Goal: Information Seeking & Learning: Learn about a topic

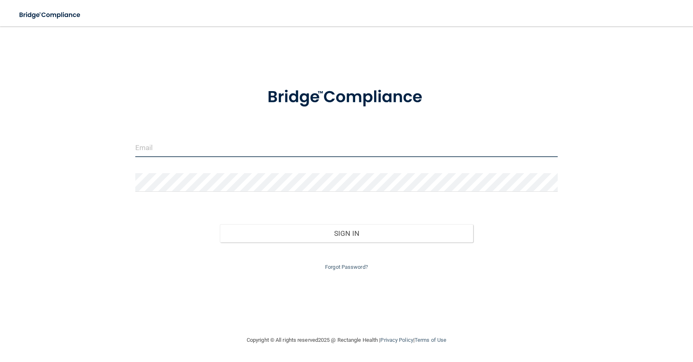
type input "[EMAIL_ADDRESS][DOMAIN_NAME]"
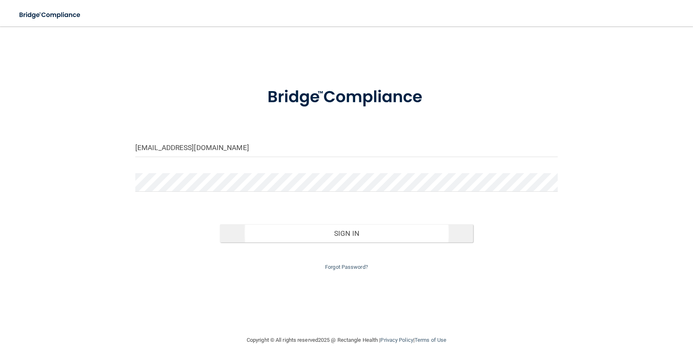
click at [309, 231] on button "Sign In" at bounding box center [346, 233] width 253 height 18
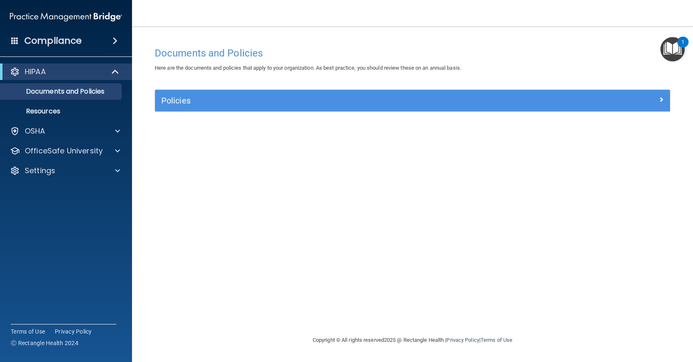
click at [49, 43] on h4 "Compliance" at bounding box center [52, 41] width 57 height 12
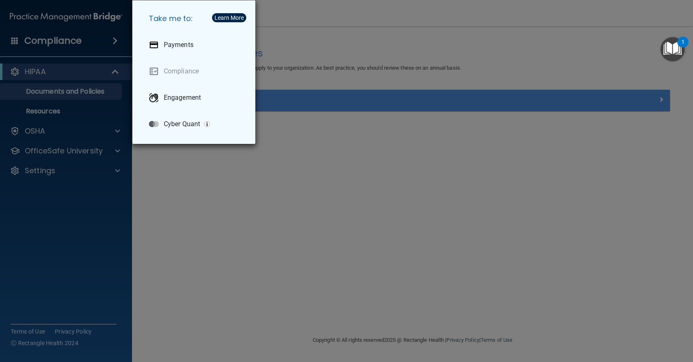
click at [188, 191] on div "Take me to: Payments Compliance Engagement Cyber Quant" at bounding box center [346, 181] width 693 height 362
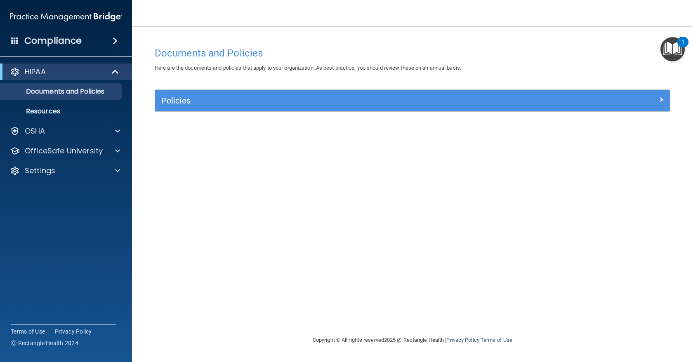
click at [115, 42] on span at bounding box center [115, 41] width 5 height 10
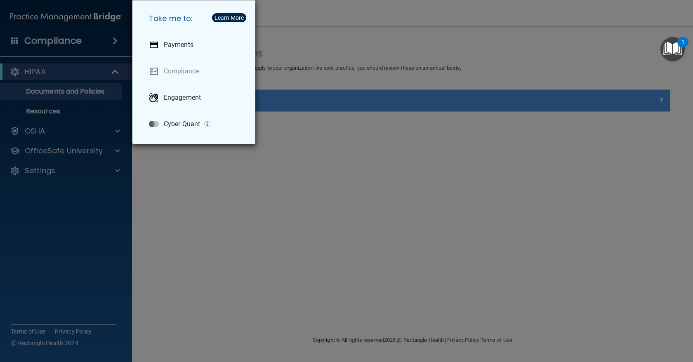
click at [189, 248] on div "Take me to: Payments Compliance Engagement Cyber Quant" at bounding box center [346, 181] width 693 height 362
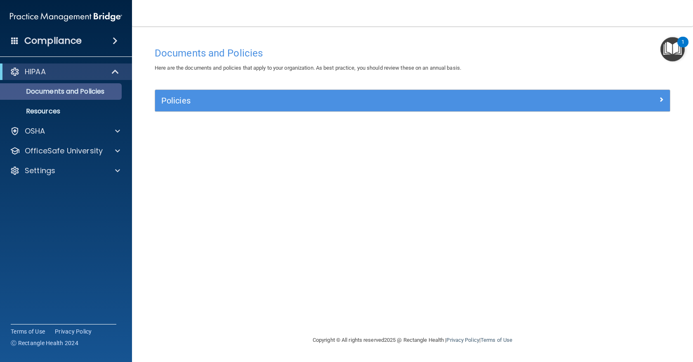
click at [109, 93] on p "Documents and Policies" at bounding box center [61, 91] width 113 height 8
click at [176, 98] on h5 "Policies" at bounding box center [348, 100] width 374 height 9
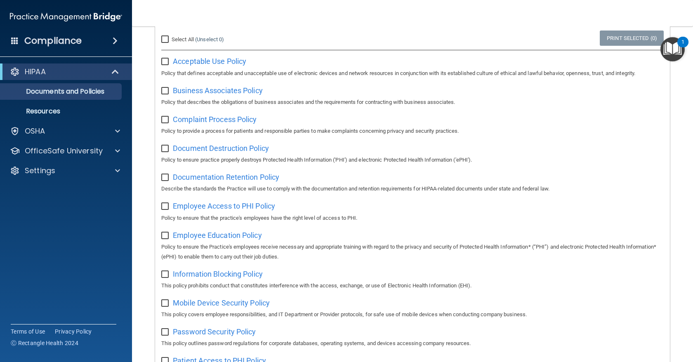
scroll to position [85, 0]
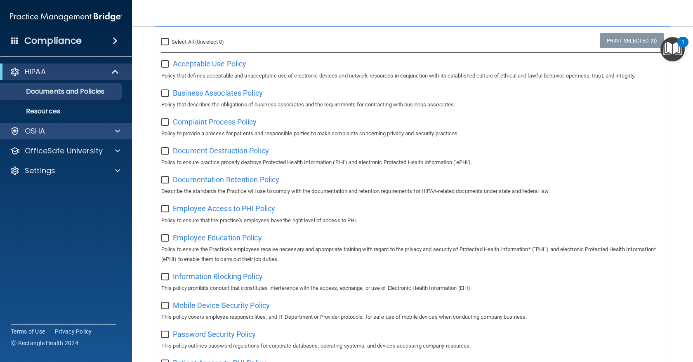
click at [119, 131] on span at bounding box center [117, 131] width 5 height 10
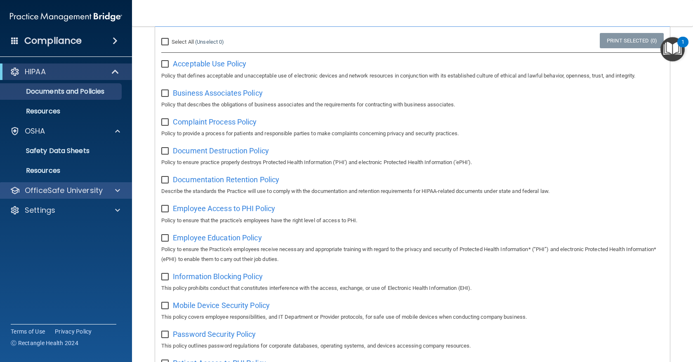
click at [110, 190] on div at bounding box center [116, 191] width 21 height 10
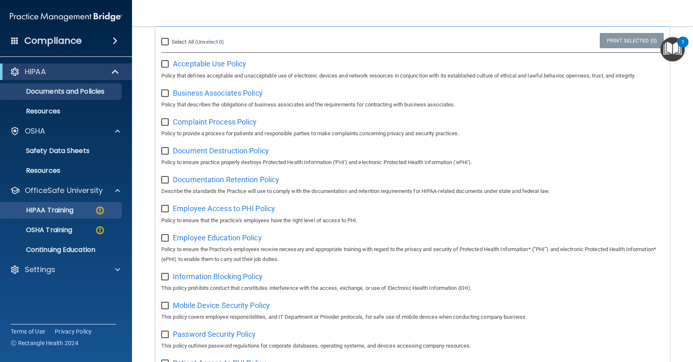
click at [99, 208] on img at bounding box center [100, 210] width 10 height 10
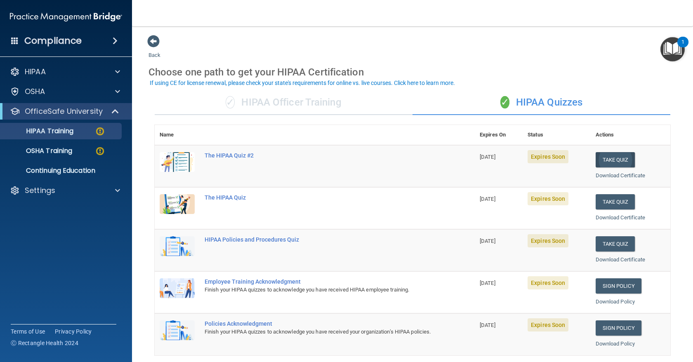
click at [616, 158] on button "Take Quiz" at bounding box center [615, 159] width 40 height 15
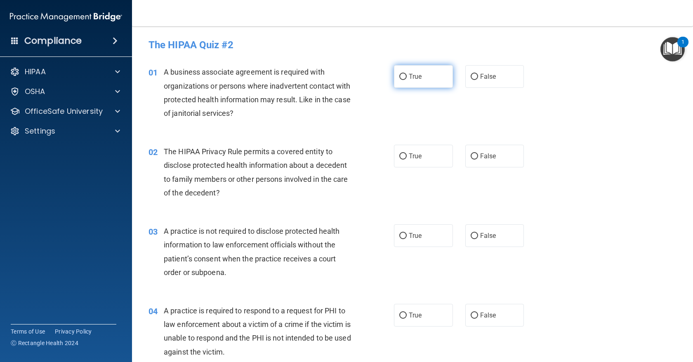
click at [404, 77] on input "True" at bounding box center [402, 77] width 7 height 6
radio input "true"
click at [473, 156] on input "False" at bounding box center [473, 156] width 7 height 6
radio input "true"
click at [474, 235] on input "False" at bounding box center [473, 236] width 7 height 6
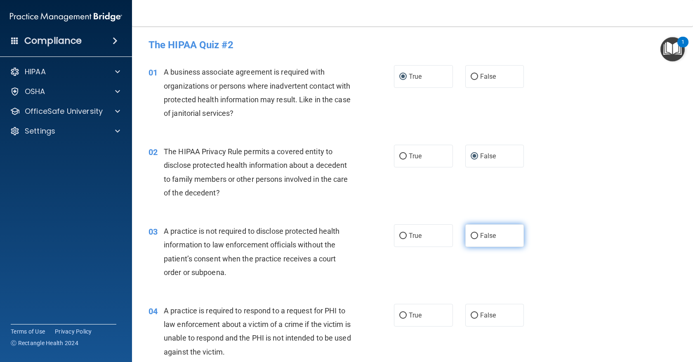
radio input "true"
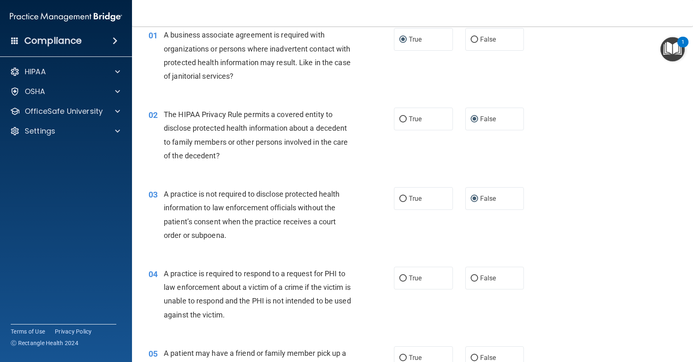
scroll to position [48, 0]
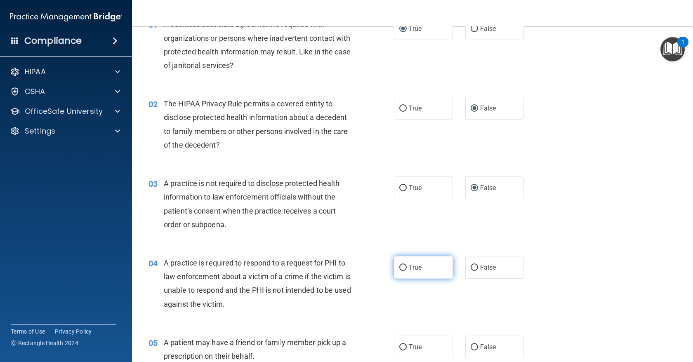
click at [401, 265] on input "True" at bounding box center [402, 268] width 7 height 6
radio input "true"
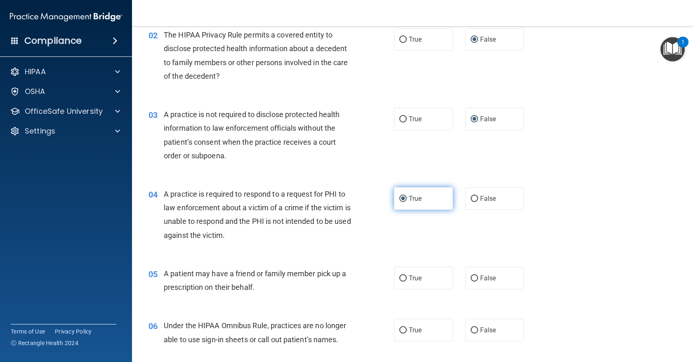
scroll to position [117, 0]
click at [474, 275] on input "False" at bounding box center [473, 278] width 7 height 6
radio input "true"
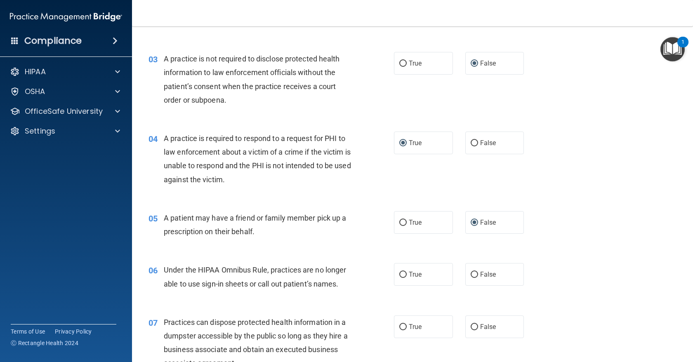
scroll to position [176, 0]
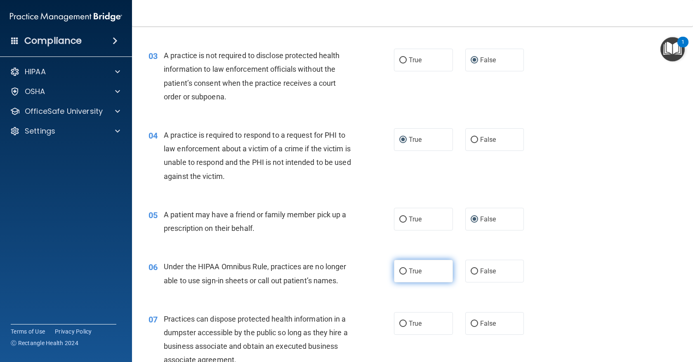
click at [401, 270] on input "True" at bounding box center [402, 271] width 7 height 6
radio input "true"
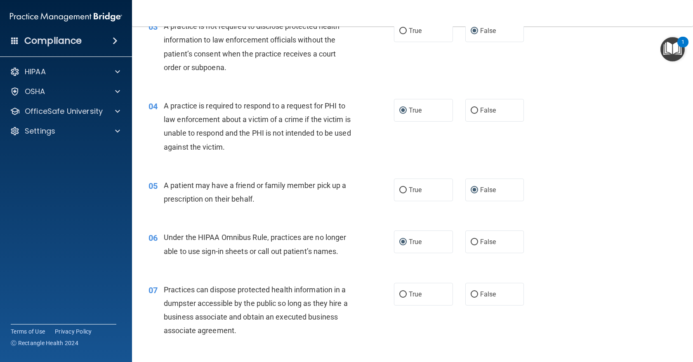
scroll to position [213, 0]
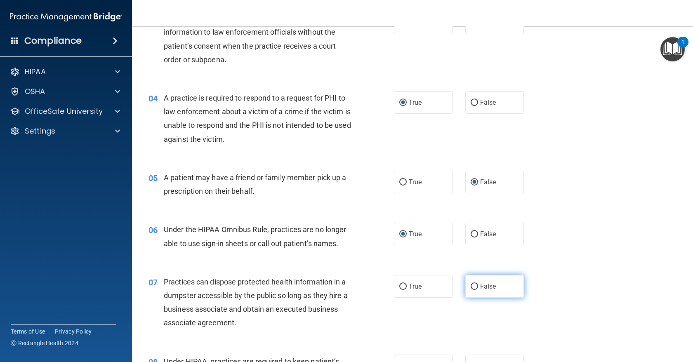
click at [475, 285] on input "False" at bounding box center [473, 287] width 7 height 6
radio input "true"
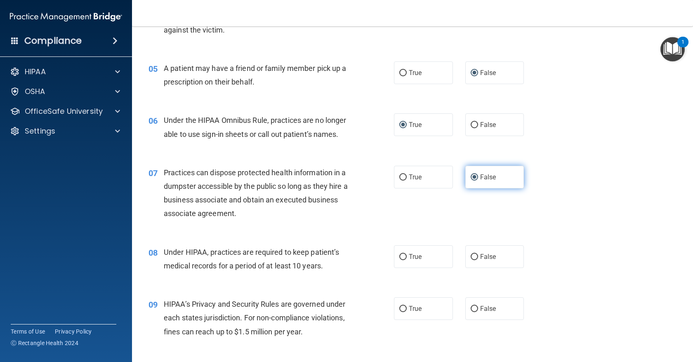
scroll to position [323, 0]
click at [404, 253] on input "True" at bounding box center [402, 256] width 7 height 6
radio input "true"
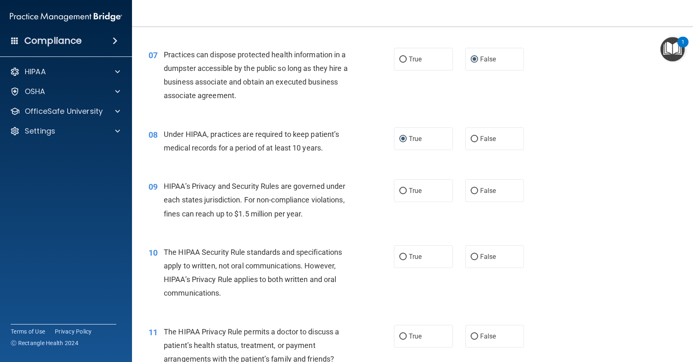
scroll to position [440, 0]
click at [404, 188] on input "True" at bounding box center [402, 191] width 7 height 6
radio input "true"
click at [402, 254] on input "True" at bounding box center [402, 257] width 7 height 6
radio input "true"
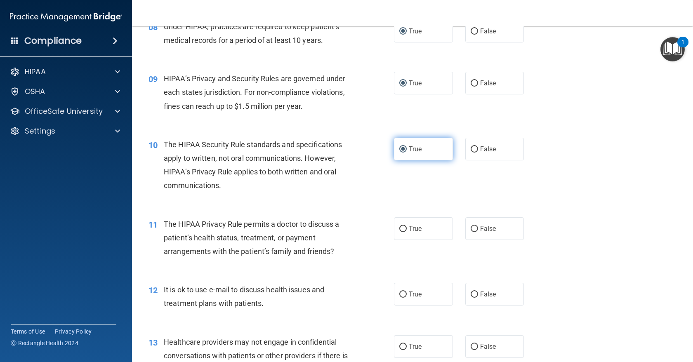
scroll to position [548, 0]
click at [471, 225] on input "False" at bounding box center [473, 228] width 7 height 6
radio input "true"
click at [402, 291] on input "True" at bounding box center [402, 294] width 7 height 6
radio input "true"
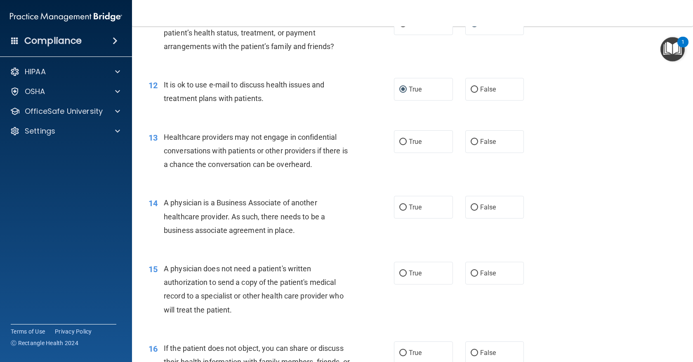
scroll to position [751, 0]
click at [402, 140] on input "True" at bounding box center [402, 143] width 7 height 6
radio input "true"
click at [402, 206] on input "True" at bounding box center [402, 209] width 7 height 6
radio input "true"
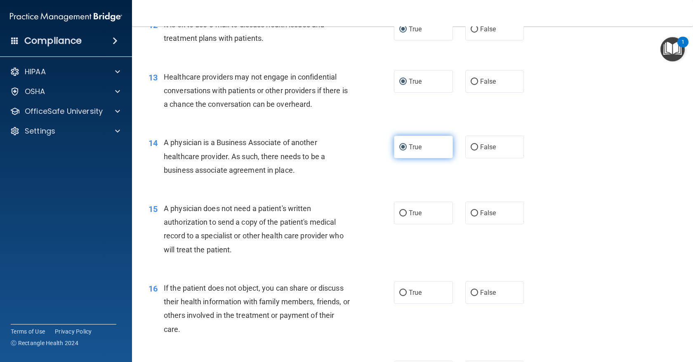
scroll to position [814, 0]
click at [474, 209] on input "False" at bounding box center [473, 212] width 7 height 6
radio input "true"
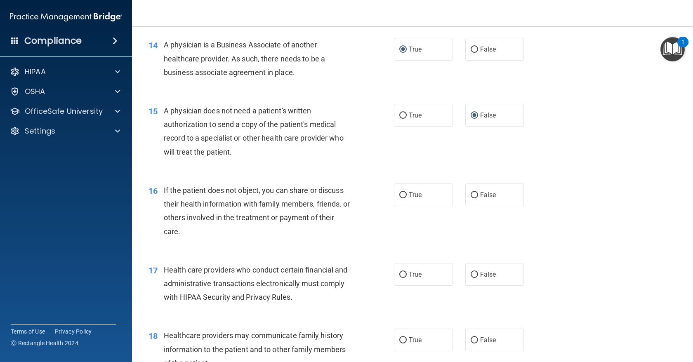
scroll to position [911, 0]
click at [402, 191] on input "True" at bounding box center [402, 194] width 7 height 6
radio input "true"
click at [405, 271] on input "True" at bounding box center [402, 274] width 7 height 6
radio input "true"
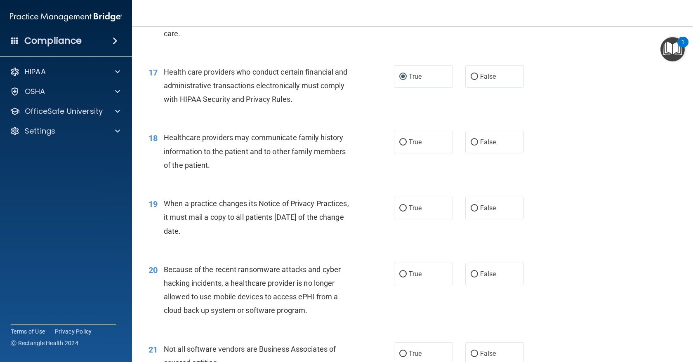
scroll to position [1104, 0]
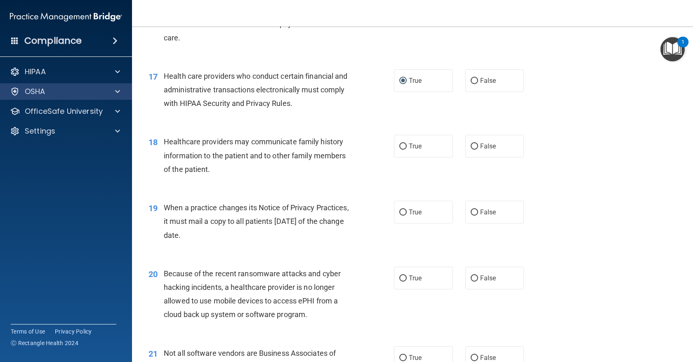
click at [117, 92] on span at bounding box center [117, 92] width 5 height 10
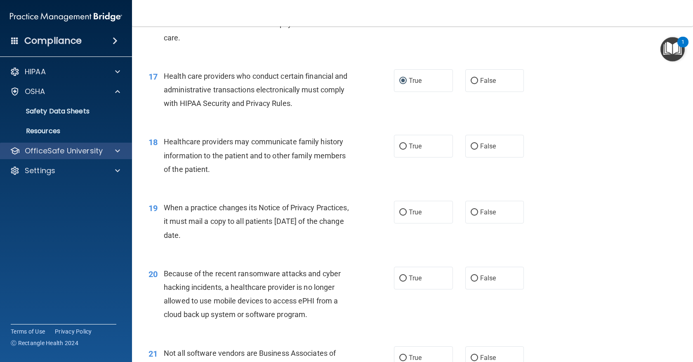
click at [115, 149] on div at bounding box center [116, 151] width 21 height 10
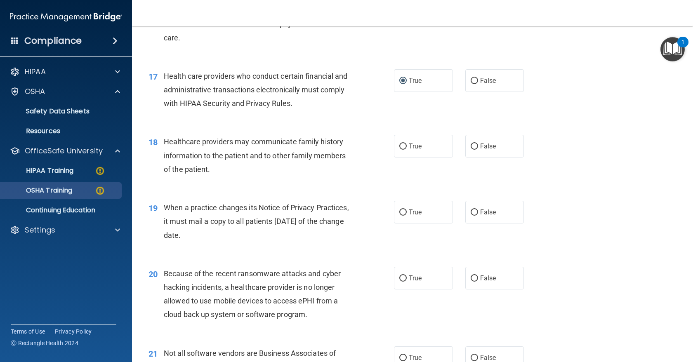
click at [64, 192] on p "OSHA Training" at bounding box center [38, 190] width 67 height 8
